Goal: Information Seeking & Learning: Find specific fact

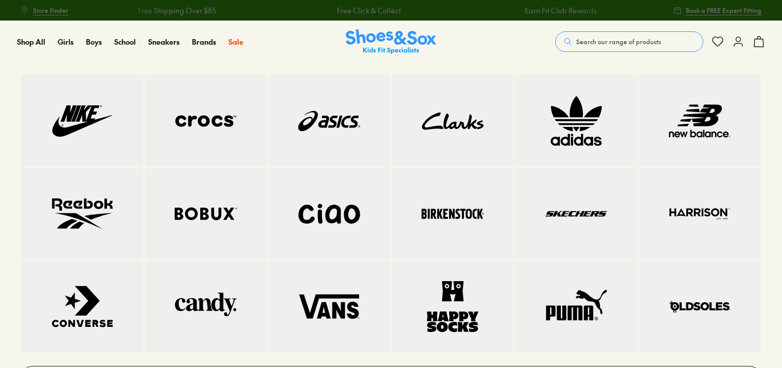
click at [708, 131] on img at bounding box center [699, 121] width 81 height 51
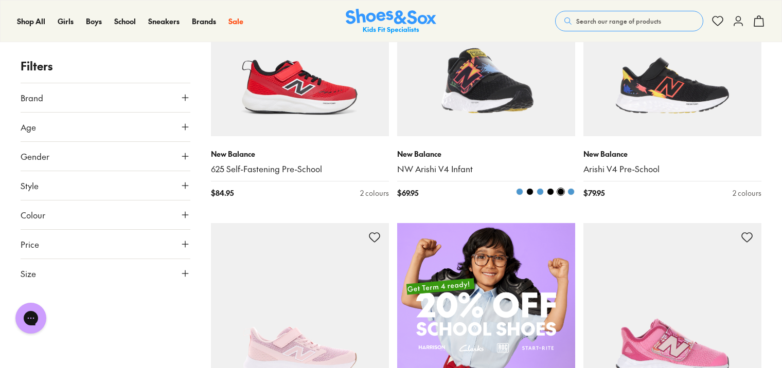
click at [453, 103] on img at bounding box center [486, 47] width 178 height 178
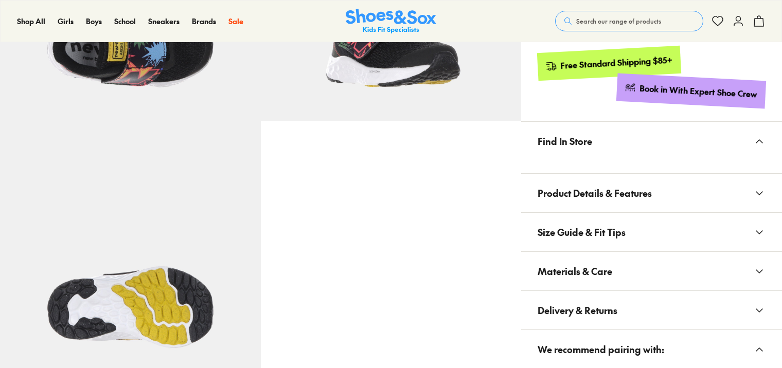
scroll to position [669, 0]
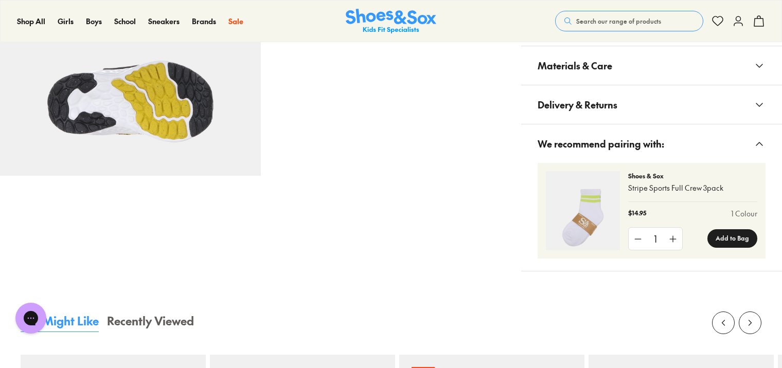
click at [596, 101] on span "Delivery & Returns" at bounding box center [577, 104] width 80 height 30
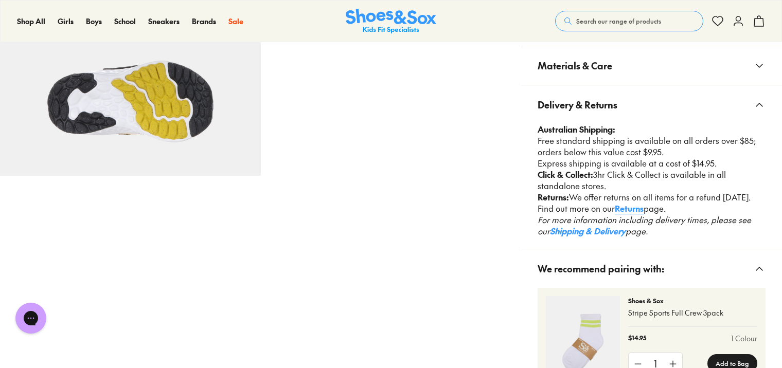
scroll to position [0, 0]
click at [594, 97] on span "Delivery & Returns" at bounding box center [577, 104] width 80 height 30
select select "*"
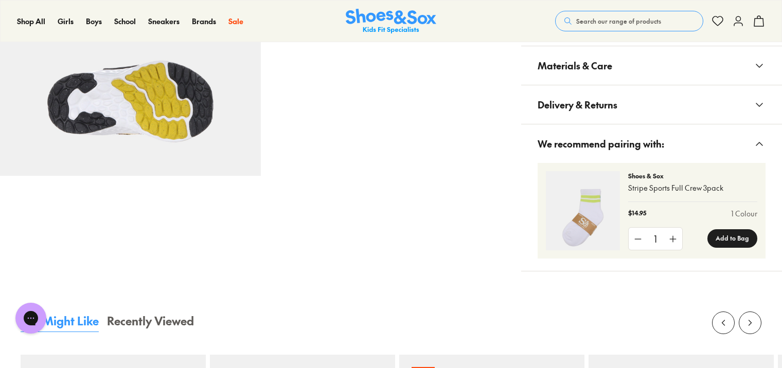
click at [590, 69] on span "Materials & Care" at bounding box center [574, 65] width 75 height 30
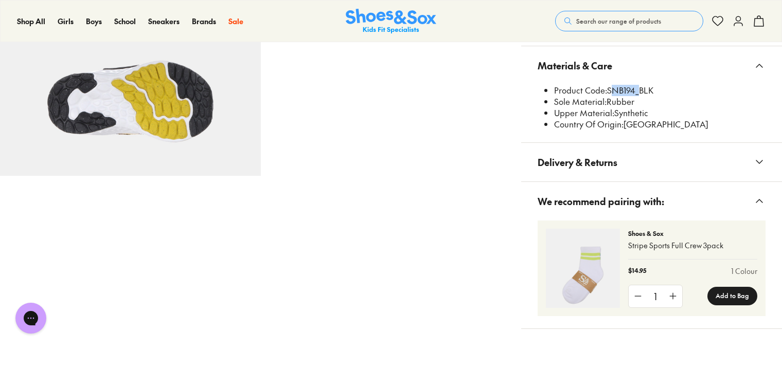
drag, startPoint x: 609, startPoint y: 88, endPoint x: 634, endPoint y: 86, distance: 25.2
click at [634, 86] on li "Product Code: SNB194_BLK" at bounding box center [659, 90] width 211 height 11
drag, startPoint x: 634, startPoint y: 86, endPoint x: 627, endPoint y: 89, distance: 7.4
copy li "SNB194"
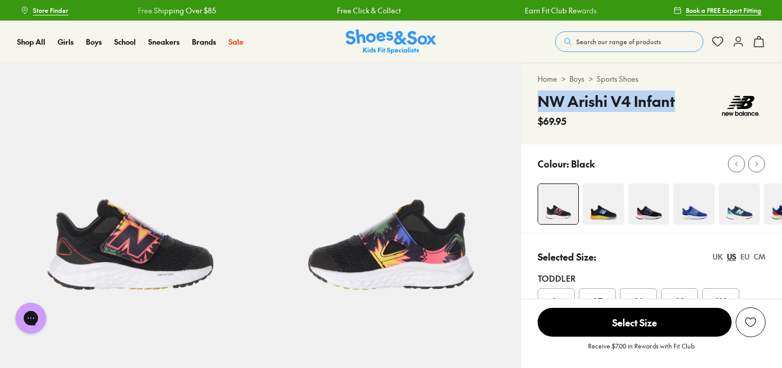
drag, startPoint x: 539, startPoint y: 101, endPoint x: 679, endPoint y: 99, distance: 139.9
click at [679, 99] on div "NW Arishi V4 Infant $69.95" at bounding box center [651, 110] width 228 height 38
drag, startPoint x: 679, startPoint y: 99, endPoint x: 641, endPoint y: 107, distance: 38.8
copy h4 "NW Arishi V4 Infant"
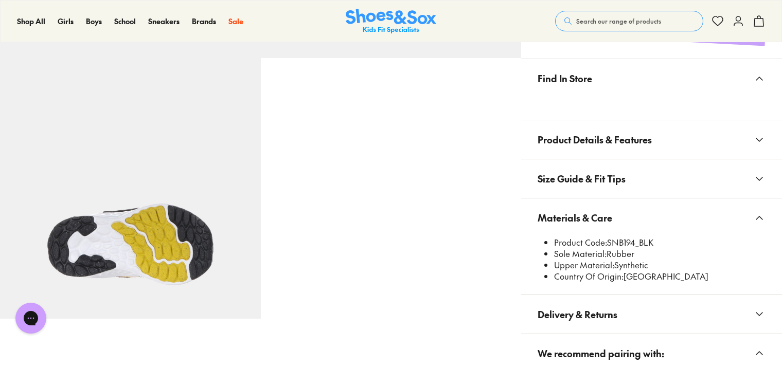
scroll to position [566, 0]
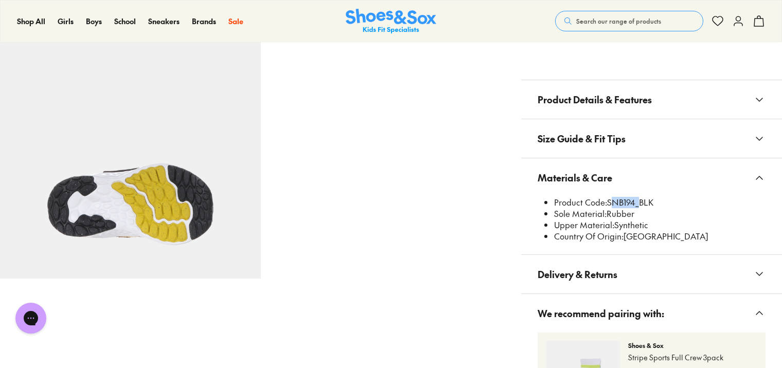
drag, startPoint x: 609, startPoint y: 200, endPoint x: 635, endPoint y: 202, distance: 26.4
click at [635, 202] on li "Product Code: SNB194_BLK" at bounding box center [659, 202] width 211 height 11
drag, startPoint x: 635, startPoint y: 202, endPoint x: 627, endPoint y: 204, distance: 7.9
copy li "SNB194"
